Goal: Task Accomplishment & Management: Manage account settings

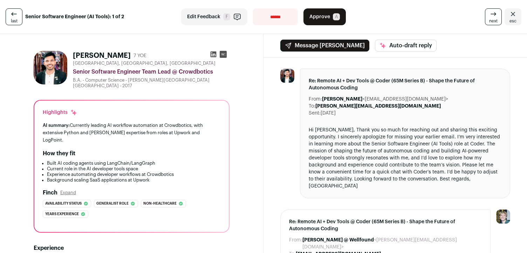
click at [333, 15] on span "A" at bounding box center [336, 16] width 7 height 7
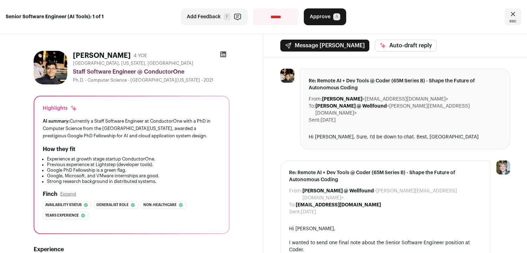
click at [167, 132] on div "AI summary: Currently a Staff Software Engineer at ConductorOne with a PhD in C…" at bounding box center [132, 128] width 178 height 22
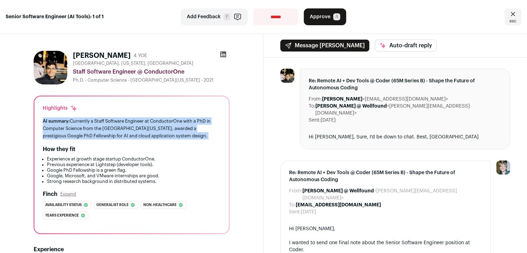
click at [167, 132] on div "AI summary: Currently a Staff Software Engineer at ConductorOne with a PhD in C…" at bounding box center [132, 128] width 178 height 22
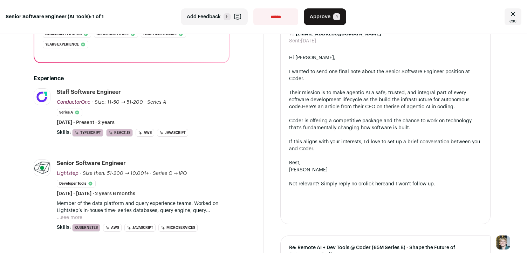
scroll to position [187, 0]
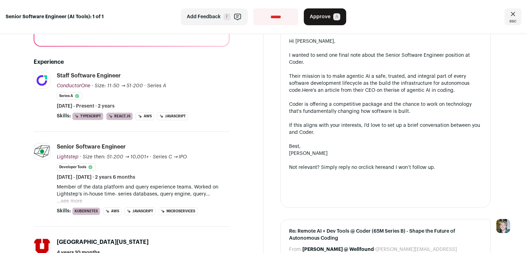
click at [194, 193] on p "Member of the data platform and query experience teams. Worked on Lightstep’s i…" at bounding box center [143, 191] width 173 height 14
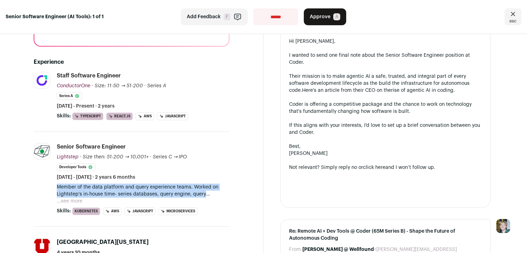
click at [194, 193] on p "Member of the data platform and query experience teams. Worked on Lightstep’s i…" at bounding box center [143, 191] width 173 height 14
click at [68, 201] on button "...see more" at bounding box center [70, 201] width 26 height 7
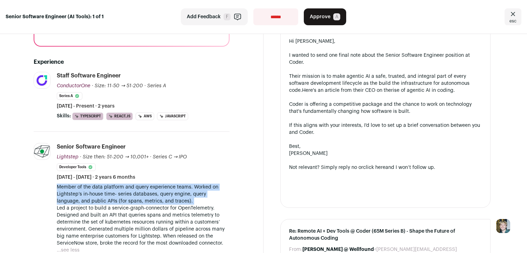
click at [130, 196] on p "Member of the data platform and query experience teams. Worked on Lightstep’s i…" at bounding box center [143, 194] width 173 height 21
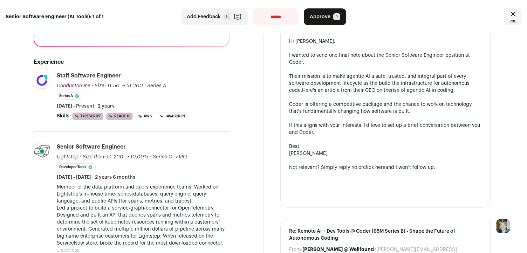
click at [130, 196] on p "Member of the data platform and query experience teams. Worked on Lightstep’s i…" at bounding box center [143, 194] width 173 height 21
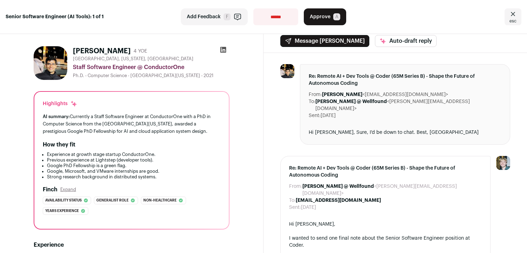
scroll to position [0, 0]
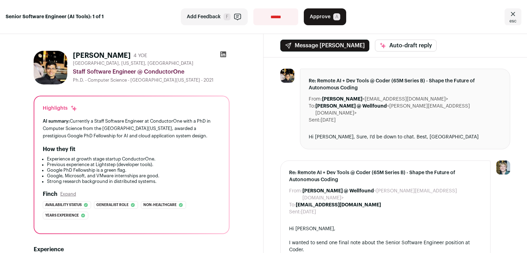
click at [516, 21] on span "esc" at bounding box center [512, 21] width 7 height 6
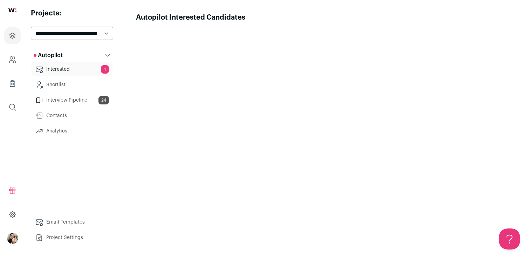
click at [65, 103] on link "Interview Pipeline 24" at bounding box center [72, 100] width 82 height 14
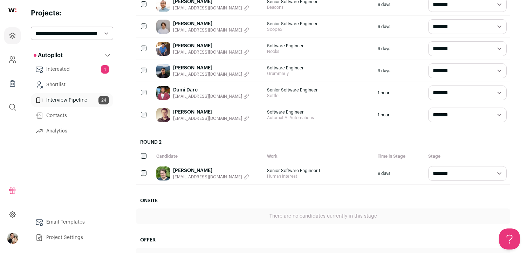
scroll to position [579, 0]
click at [200, 167] on link "[PERSON_NAME]" at bounding box center [211, 170] width 76 height 7
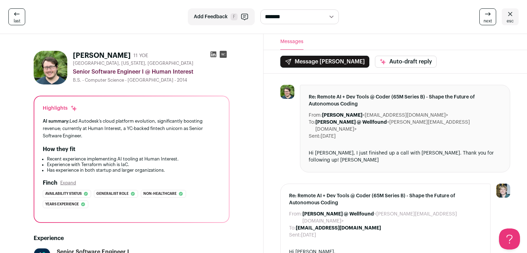
click at [20, 20] on span "last" at bounding box center [17, 21] width 7 height 6
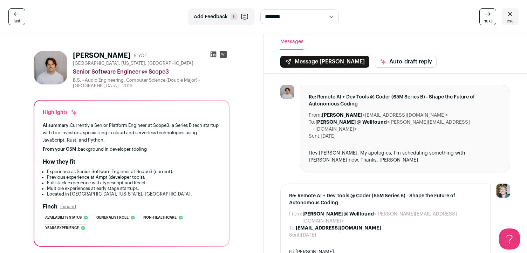
click at [507, 18] on span "esc" at bounding box center [510, 21] width 7 height 6
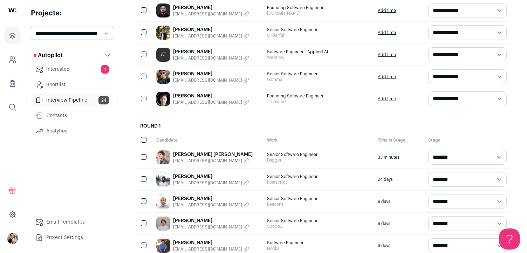
scroll to position [597, 0]
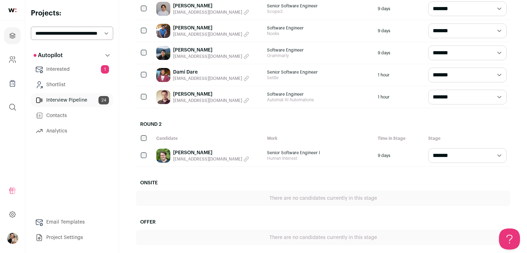
click at [452, 148] on select "**********" at bounding box center [467, 155] width 78 height 15
select select "********"
click at [428, 148] on select "**********" at bounding box center [467, 155] width 78 height 15
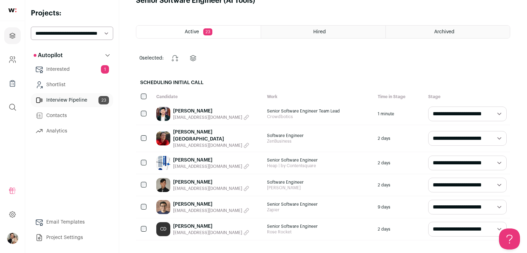
scroll to position [15, 0]
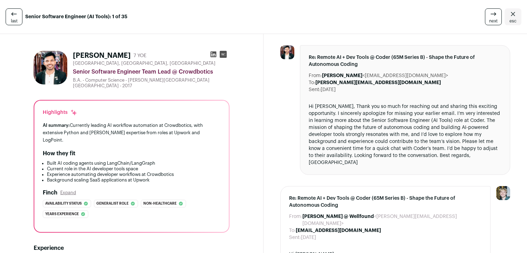
click at [510, 16] on icon "Close" at bounding box center [513, 14] width 8 height 8
